Goal: Information Seeking & Learning: Learn about a topic

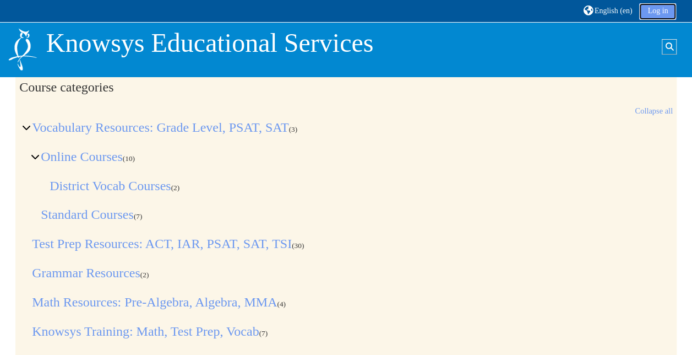
click at [647, 12] on link "Log in" at bounding box center [657, 11] width 37 height 17
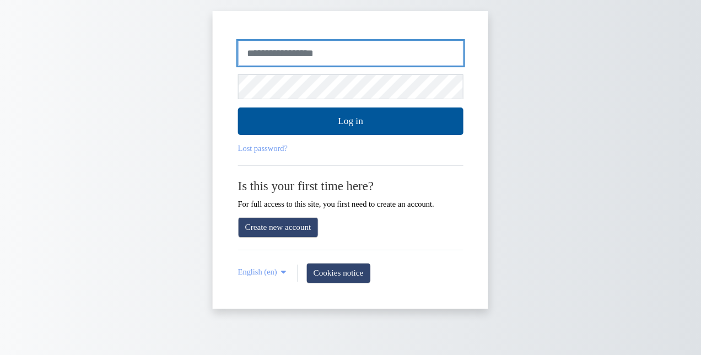
click at [344, 62] on input "Username or email" at bounding box center [350, 53] width 225 height 25
type input "**********"
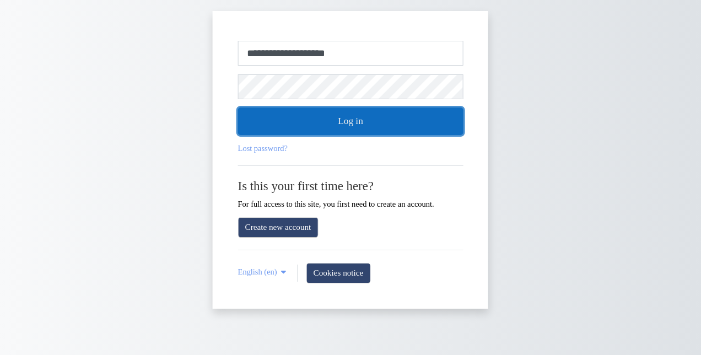
click at [363, 117] on button "Log in" at bounding box center [350, 121] width 225 height 28
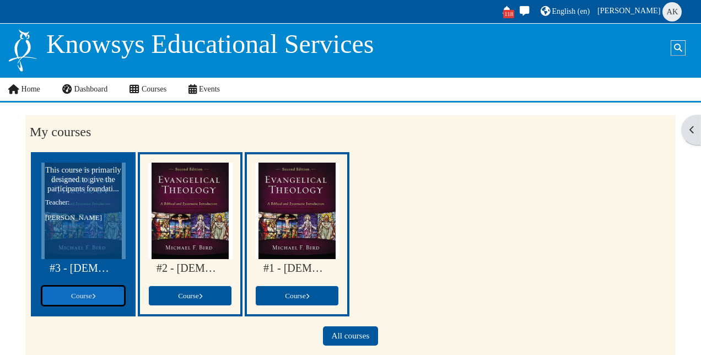
click at [100, 299] on link "Course" at bounding box center [83, 295] width 84 height 21
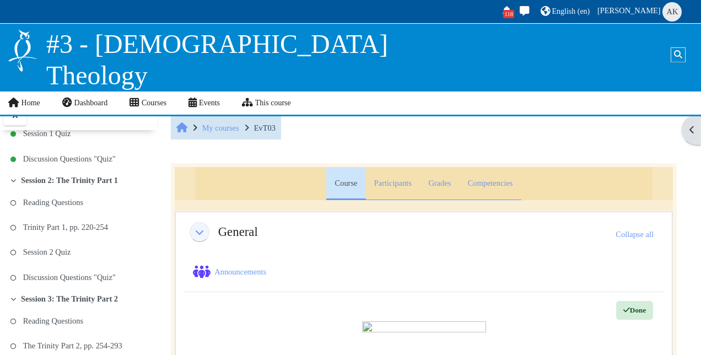
scroll to position [297, 0]
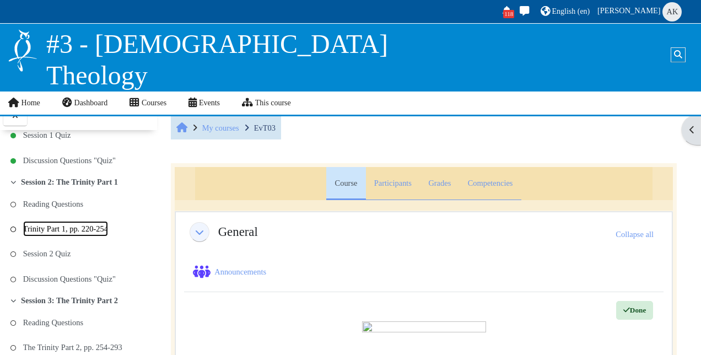
click at [78, 221] on link "Trinity Part 1, pp. 220-254" at bounding box center [65, 228] width 85 height 15
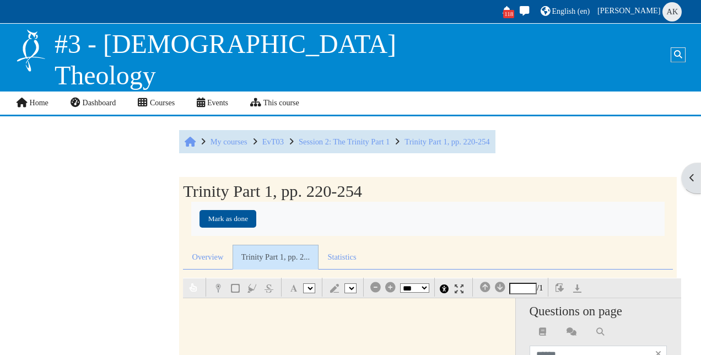
select select "*"
select select "**"
select select "*"
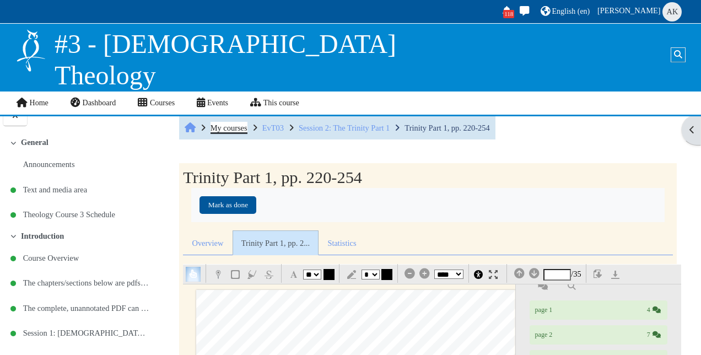
click at [237, 128] on span "My courses" at bounding box center [228, 127] width 37 height 9
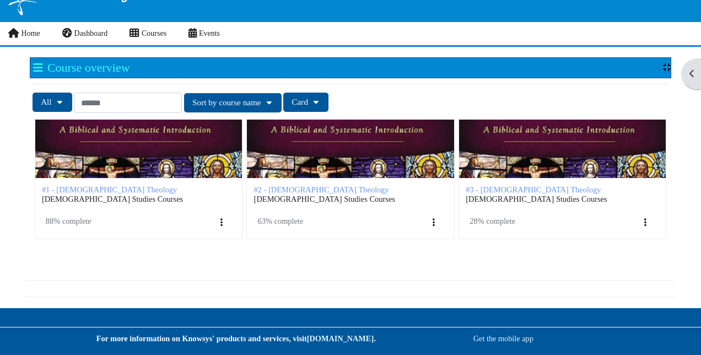
scroll to position [56, 0]
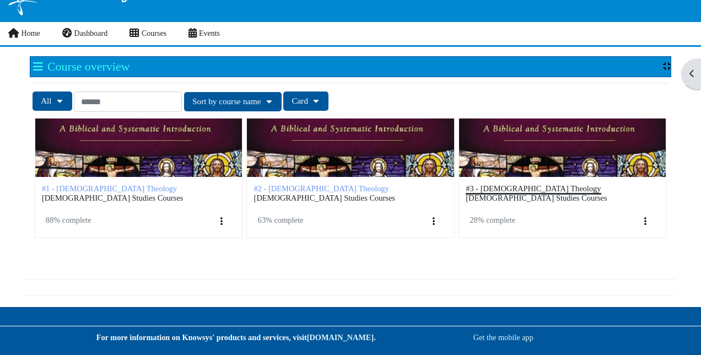
click at [521, 185] on span "#3 - [DEMOGRAPHIC_DATA] Theology" at bounding box center [532, 188] width 135 height 9
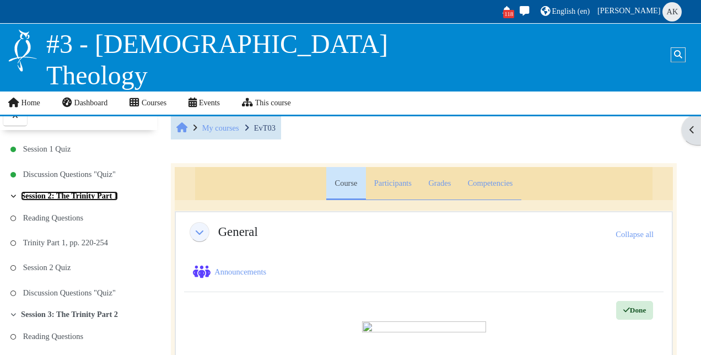
click at [86, 191] on link "Session 2: The Trinity Part 1" at bounding box center [69, 195] width 97 height 9
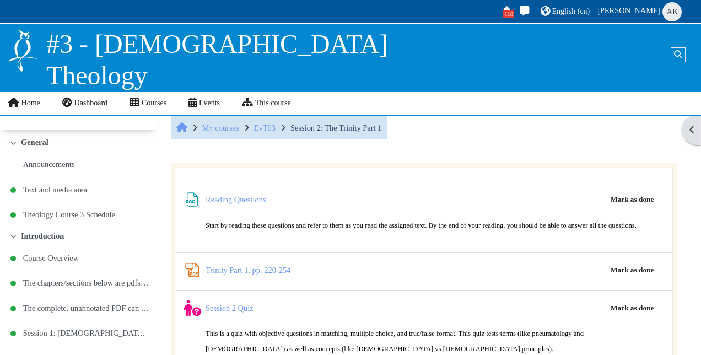
scroll to position [284, 0]
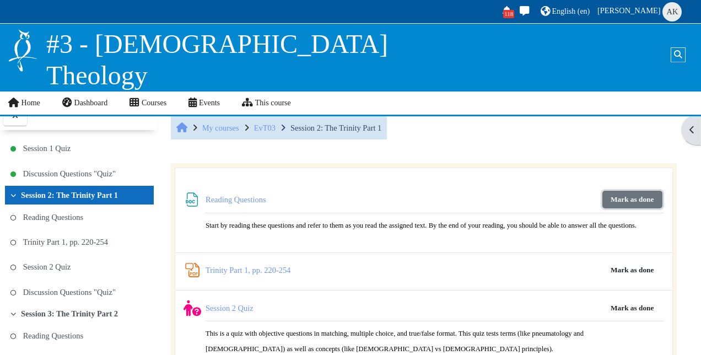
click at [632, 196] on button "Mark as done" at bounding box center [632, 200] width 60 height 18
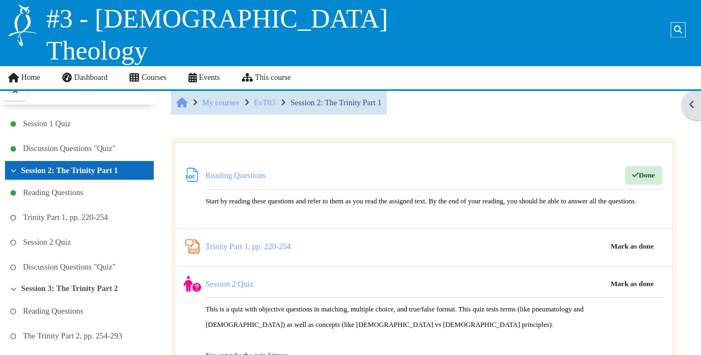
scroll to position [83, 0]
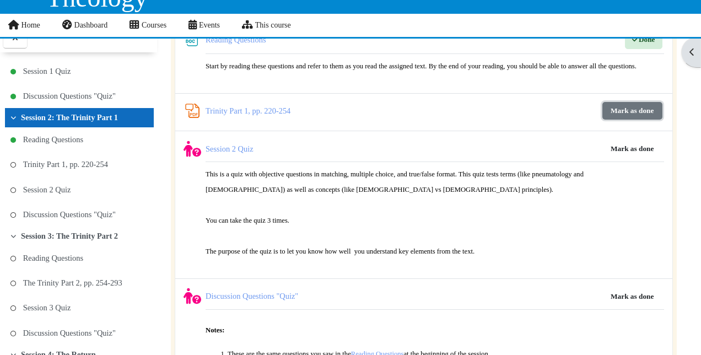
click at [622, 113] on button "Mark as done" at bounding box center [632, 111] width 60 height 18
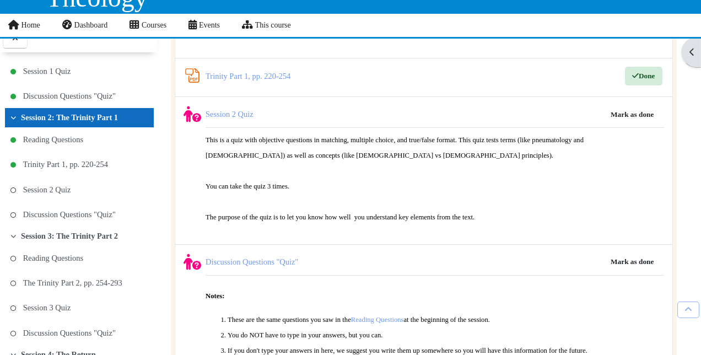
scroll to position [118, 0]
click at [52, 182] on link "Session 2 Quiz" at bounding box center [47, 189] width 48 height 15
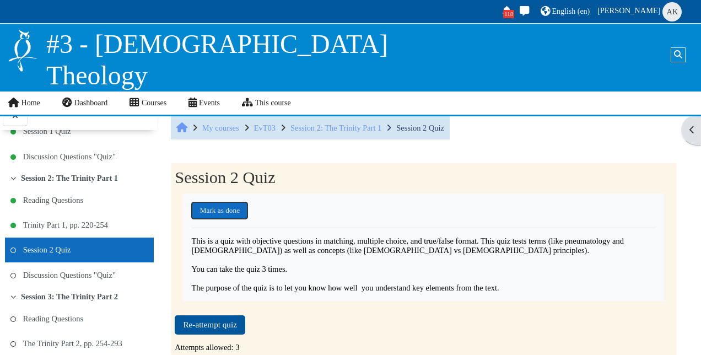
click at [236, 206] on button "Mark as done" at bounding box center [219, 211] width 57 height 18
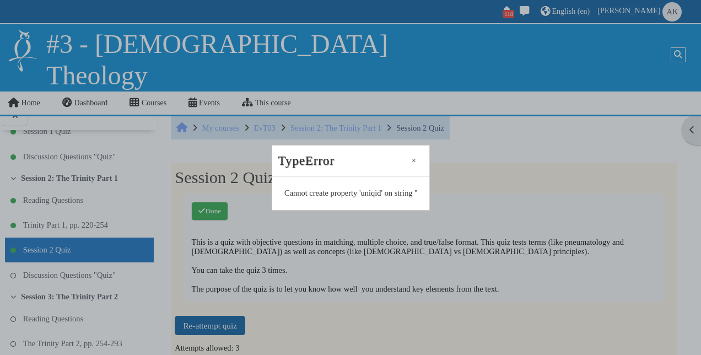
click at [414, 161] on button "Close" at bounding box center [413, 160] width 14 height 10
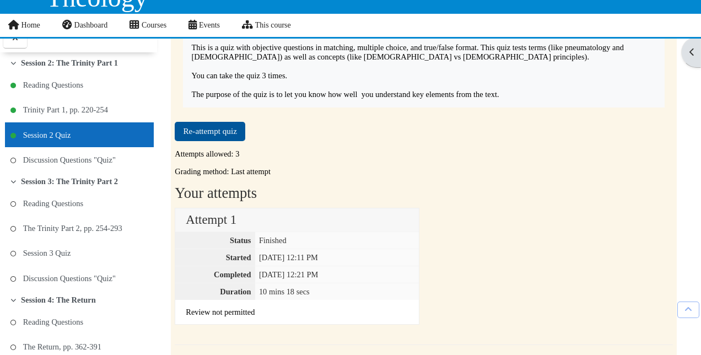
scroll to position [113, 0]
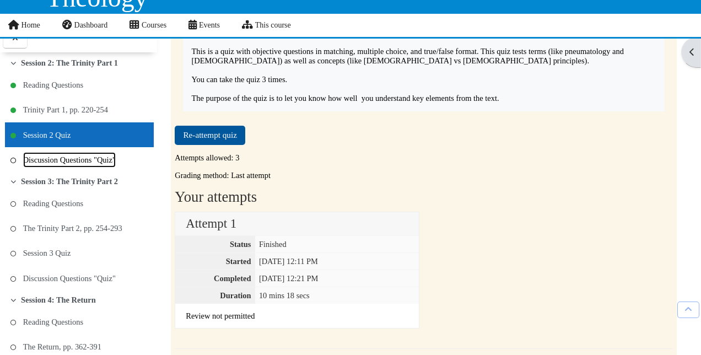
click at [96, 153] on link "Discussion Questions "Quiz"" at bounding box center [69, 159] width 93 height 15
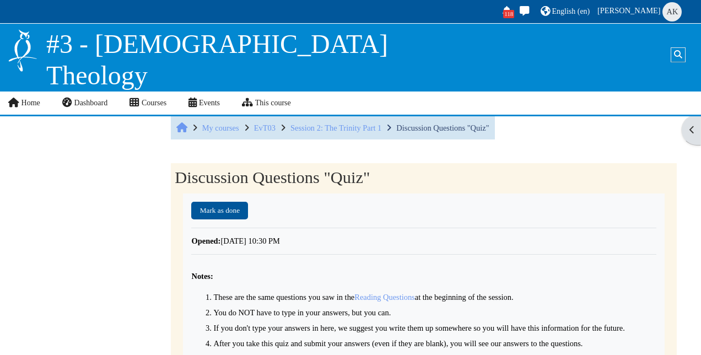
scroll to position [325, 0]
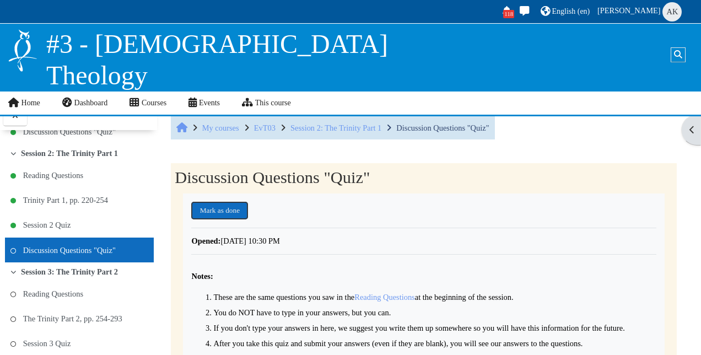
click at [242, 207] on button "Mark as done" at bounding box center [219, 211] width 57 height 18
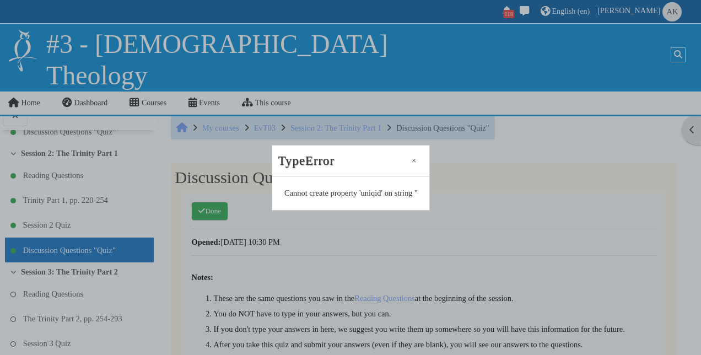
click at [413, 156] on button "Close" at bounding box center [413, 160] width 14 height 10
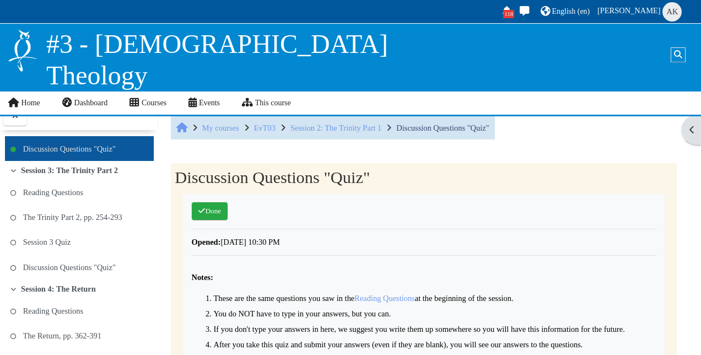
scroll to position [438, 0]
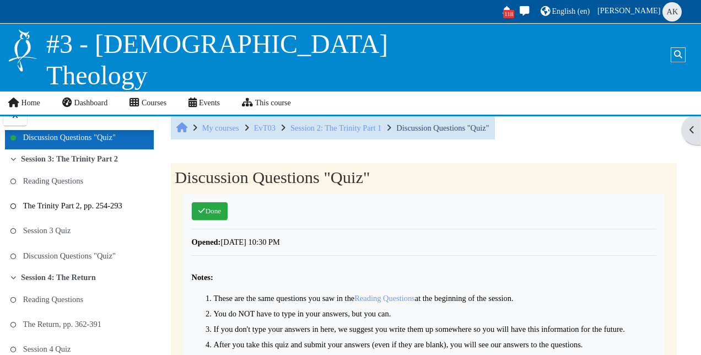
click at [82, 199] on link "The Trinity Part 2, pp. 254-293" at bounding box center [72, 205] width 99 height 15
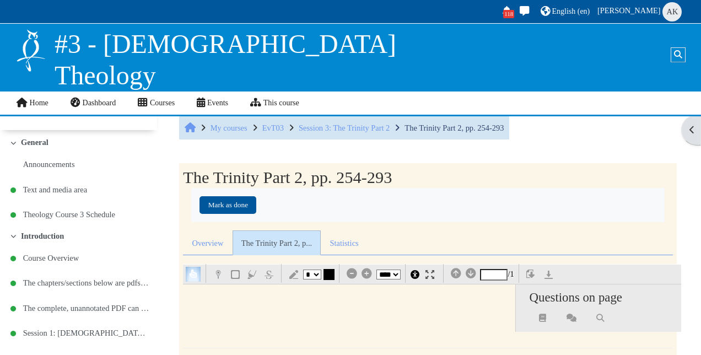
select select "*"
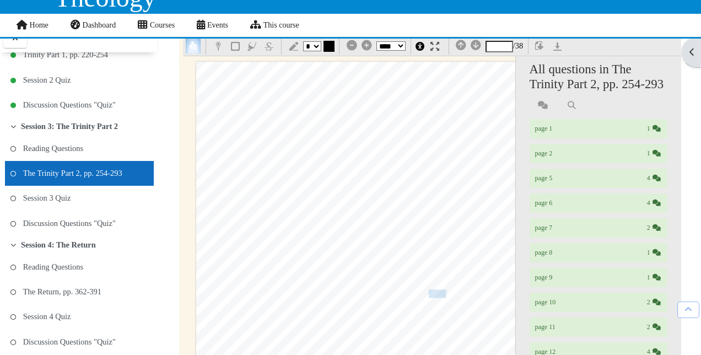
scroll to position [149, 0]
click at [431, 45] on img at bounding box center [434, 47] width 9 height 9
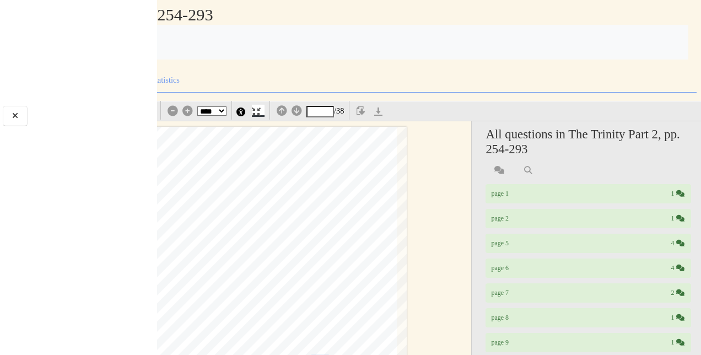
scroll to position [0, 4]
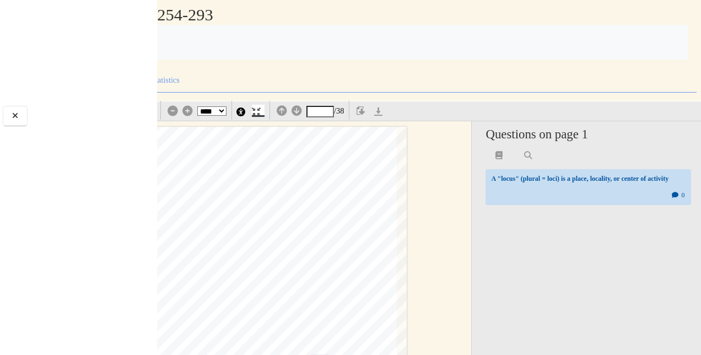
click at [258, 109] on img at bounding box center [256, 111] width 9 height 9
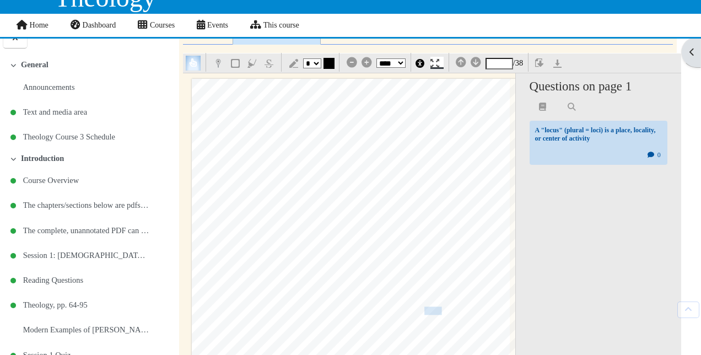
scroll to position [134, 0]
click at [19, 39] on icon at bounding box center [15, 38] width 10 height 8
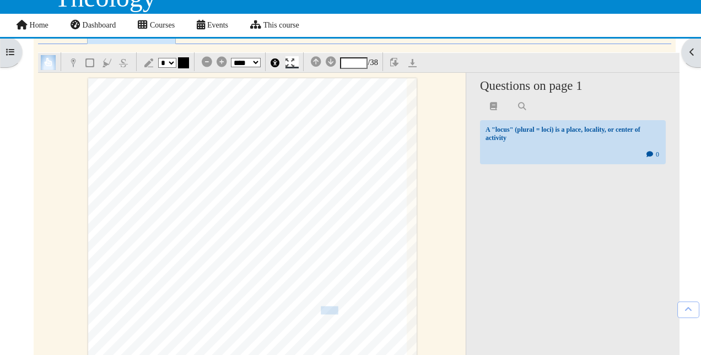
click at [293, 64] on img at bounding box center [289, 62] width 9 height 9
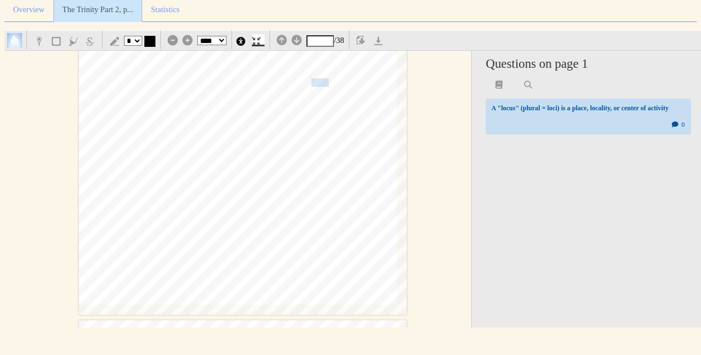
scroll to position [205, 0]
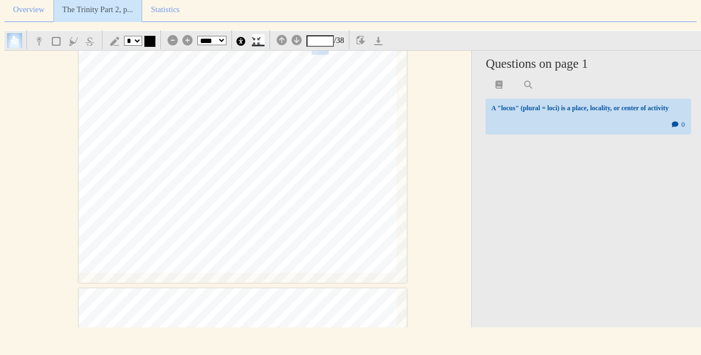
type input "*"
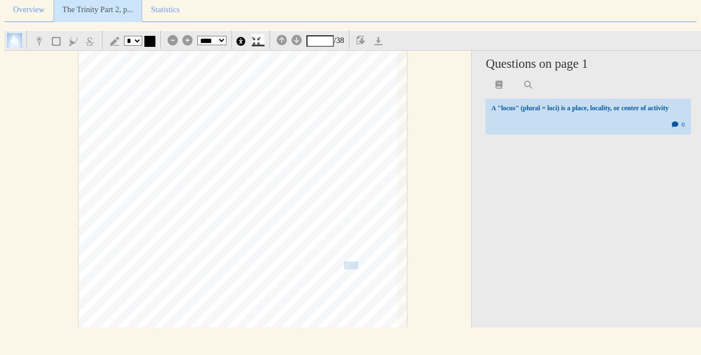
scroll to position [607, 0]
click at [222, 36] on select "*** *** **** **** **** ****" at bounding box center [211, 40] width 29 height 9
select select "****"
click at [198, 36] on select "*** *** **** **** **** ****" at bounding box center [211, 40] width 29 height 9
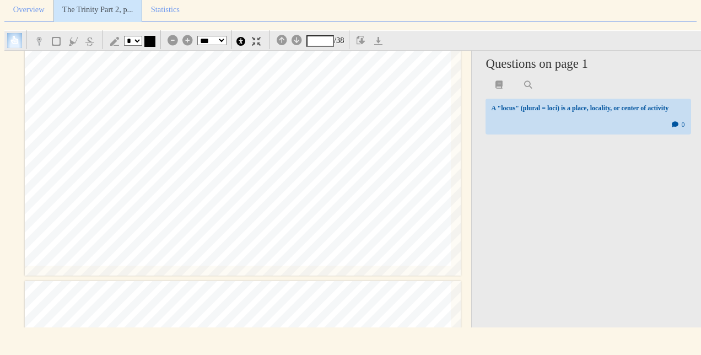
scroll to position [1642, 3]
drag, startPoint x: 195, startPoint y: 184, endPoint x: 273, endPoint y: 183, distance: 77.7
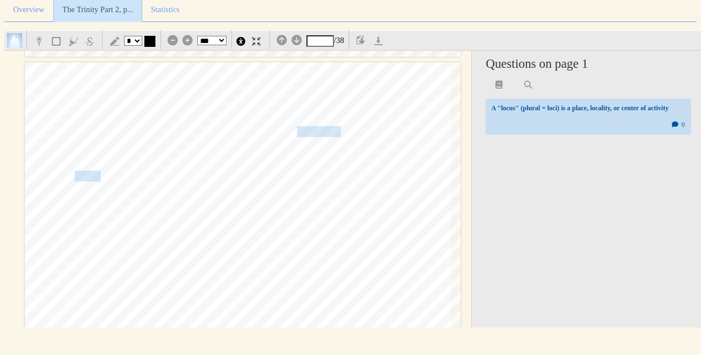
scroll to position [2489, 3]
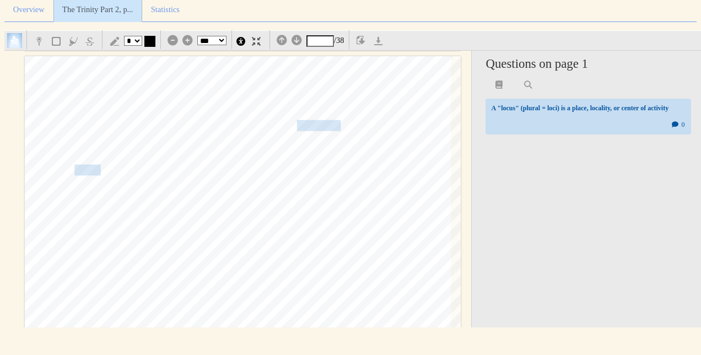
click at [307, 121] on span "itself, the reification" at bounding box center [297, 126] width 86 height 10
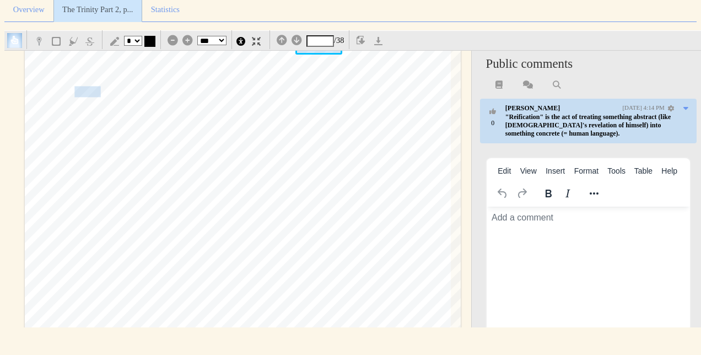
scroll to position [2568, 3]
click at [305, 172] on span "revealed facts about" at bounding box center [280, 179] width 82 height 15
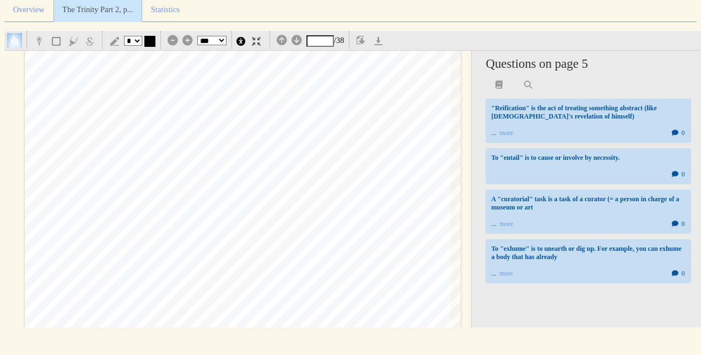
scroll to position [2663, 0]
click at [305, 167] on span "the propositional statements in Scripture." at bounding box center [308, 173] width 306 height 14
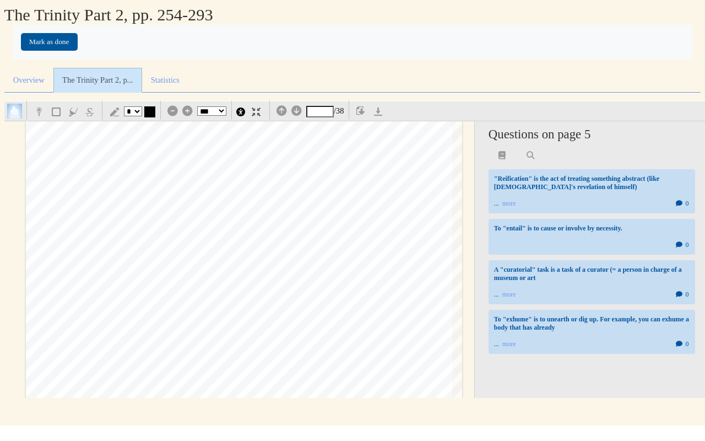
scroll to position [5126, 0]
click at [318, 249] on div "262 The God of the Gospel christocentric testimony, pneumatic speech, and human…" at bounding box center [244, 287] width 436 height 617
click at [143, 159] on span ".purpose; ·namely, his" at bounding box center [139, 154] width 81 height 9
click at [140, 165] on span "doxological-that" at bounding box center [157, 168] width 72 height 13
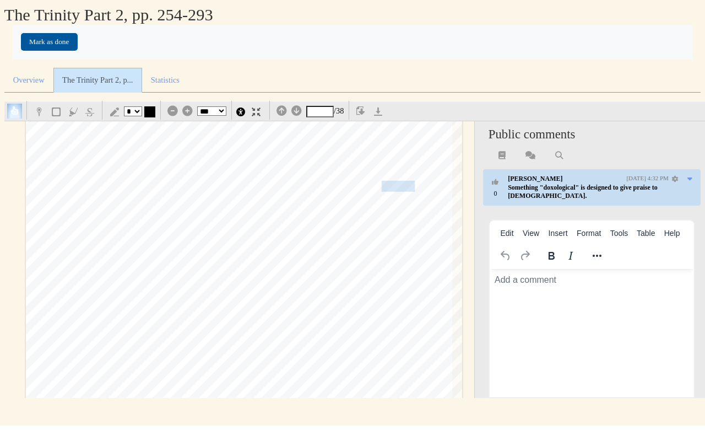
scroll to position [11478, 0]
click at [397, 186] on span "glory and divine love meet, mix, and mingle because the highest doxology ascrib…" at bounding box center [269, 186] width 487 height 14
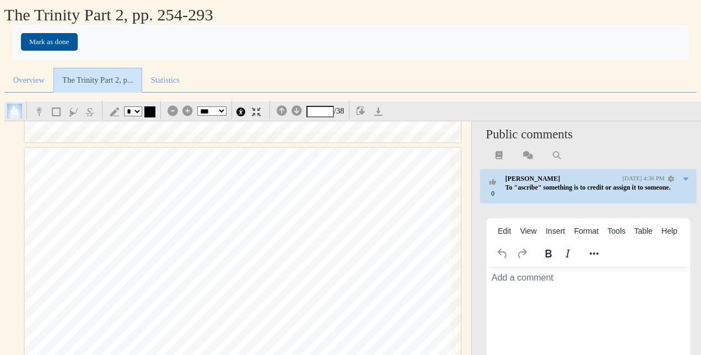
scroll to position [12428, 0]
click at [354, 36] on div "Mark as done" at bounding box center [350, 42] width 659 height 34
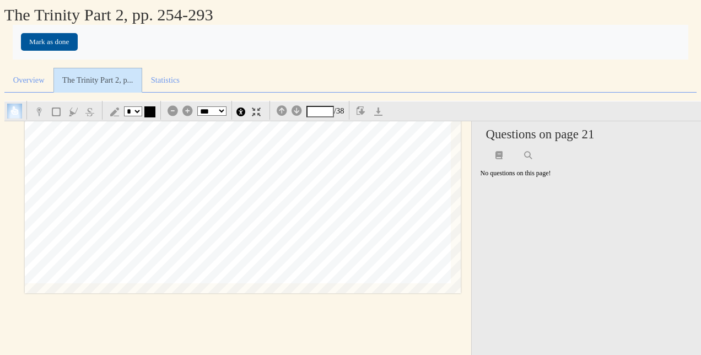
scroll to position [13007, 0]
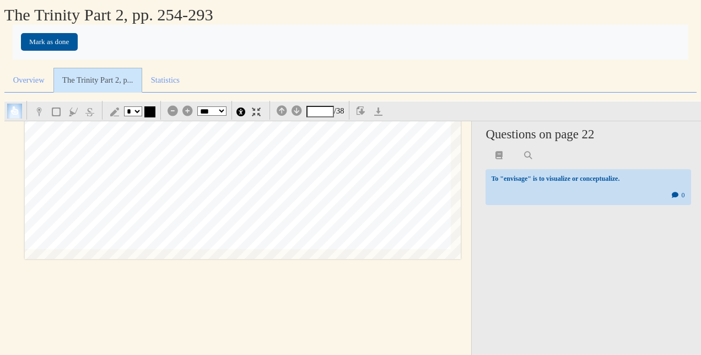
scroll to position [12937, 0]
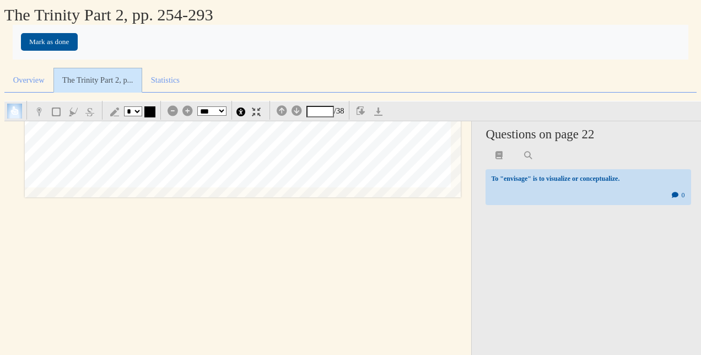
scroll to position [12994, 0]
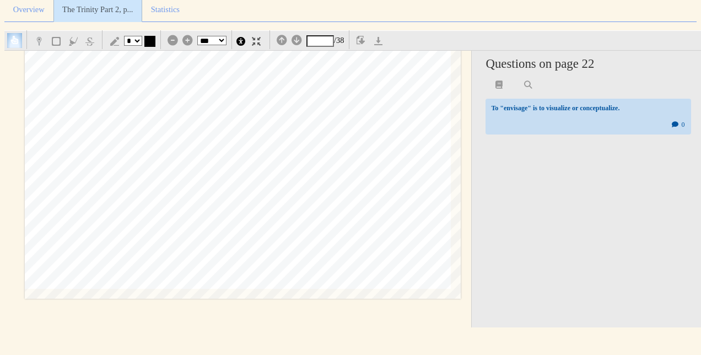
scroll to position [12828, 0]
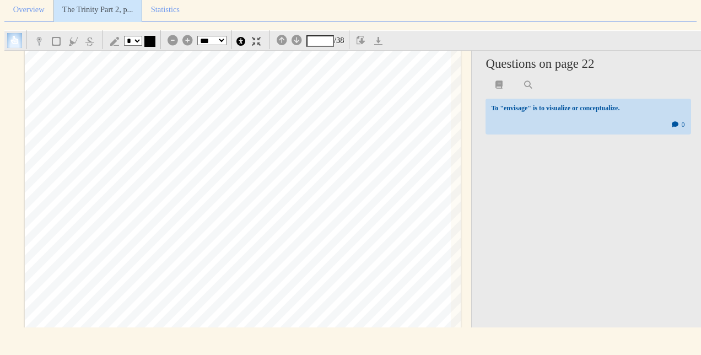
scroll to position [12739, 0]
click at [324, 143] on div "274 The God of the Gosp,el would transform the world. 5 God plans to create a m…" at bounding box center [243, 73] width 436 height 617
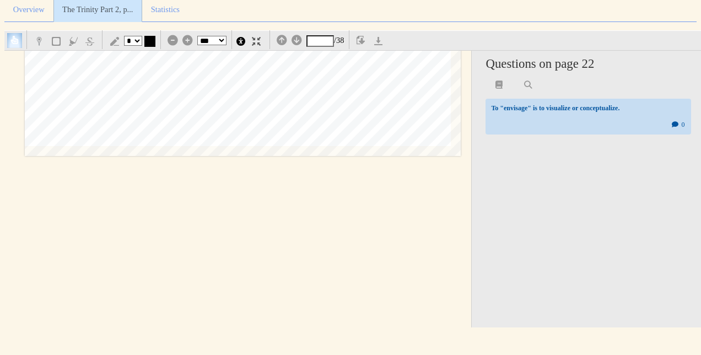
scroll to position [12966, 0]
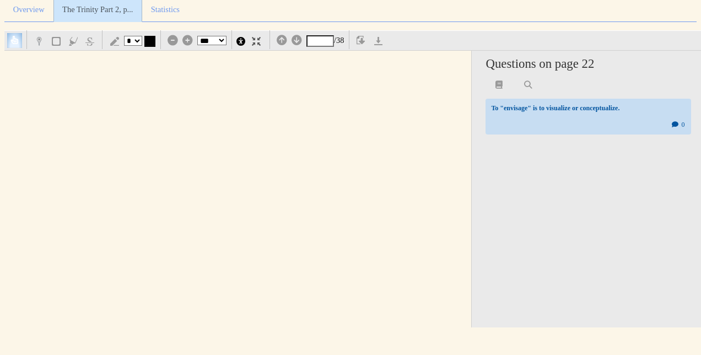
scroll to position [13353, 0]
type input "**"
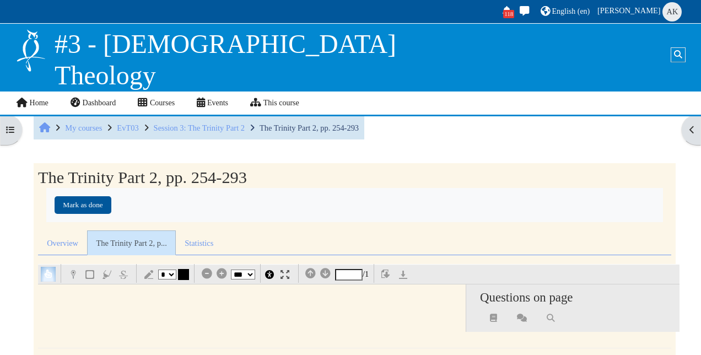
select select "****"
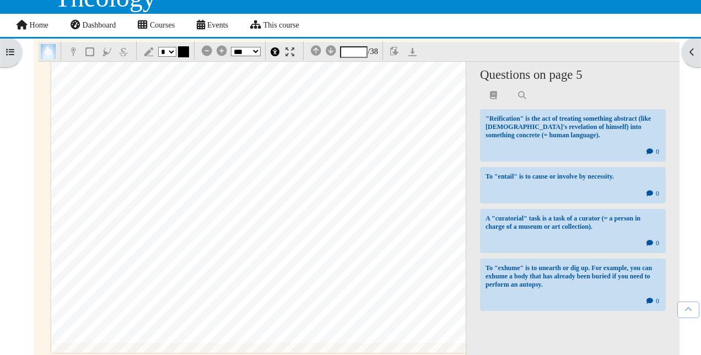
scroll to position [14646, 0]
type input "**"
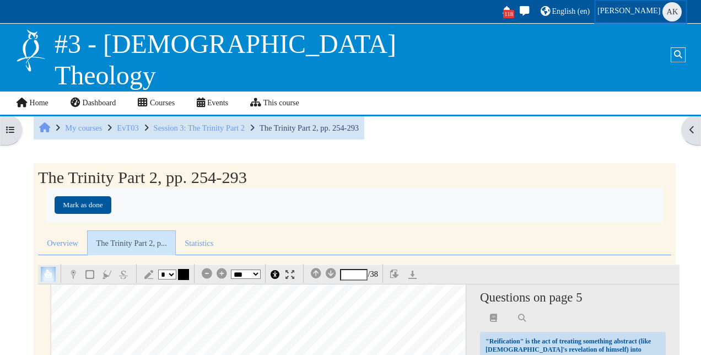
click at [669, 8] on span "AK" at bounding box center [671, 11] width 19 height 19
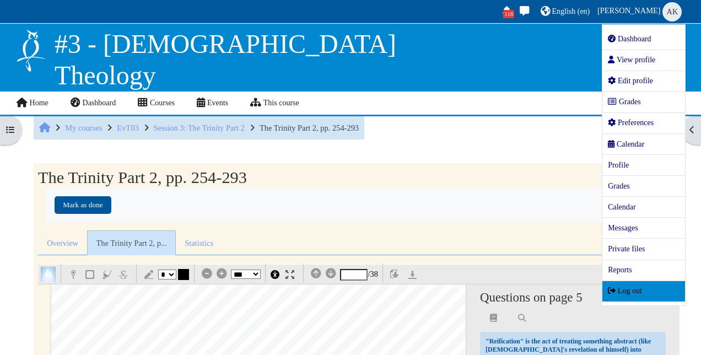
click at [641, 290] on span "Log out" at bounding box center [624, 290] width 34 height 8
